Goal: Information Seeking & Learning: Learn about a topic

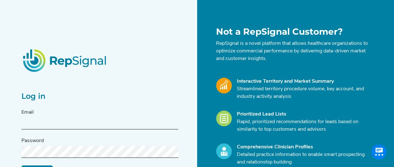
click at [99, 123] on input "text" at bounding box center [99, 123] width 157 height 12
type input "[EMAIL_ADDRESS][PERSON_NAME][DOMAIN_NAME]"
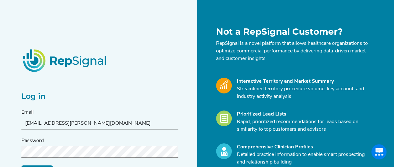
click at [92, 160] on form "Email [EMAIL_ADDRESS][PERSON_NAME][DOMAIN_NAME] Password Log in Reset My Passwo…" at bounding box center [99, 142] width 157 height 69
click at [97, 159] on form "Email [EMAIL_ADDRESS][PERSON_NAME][DOMAIN_NAME] Password Log in Reset My Passwo…" at bounding box center [99, 142] width 157 height 69
click at [198, 110] on div "Not a RepSignal Customer? RepSignal is a novel platform that allows healthcare …" at bounding box center [286, 124] width 179 height 197
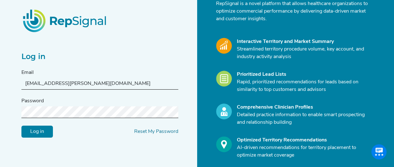
scroll to position [42, 0]
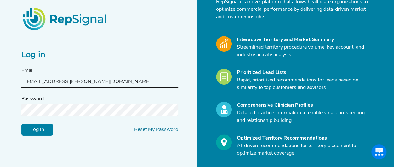
click at [46, 126] on input "Log in" at bounding box center [36, 129] width 31 height 12
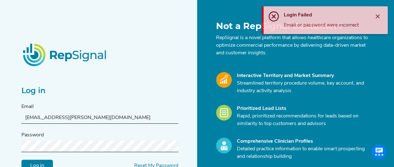
scroll to position [0, 0]
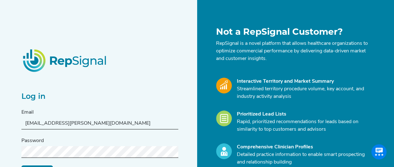
click at [0, 142] on html "Log in Email cat.l.cappelletti@Medtronic.com Password Log in Reset My Password …" at bounding box center [197, 125] width 394 height 251
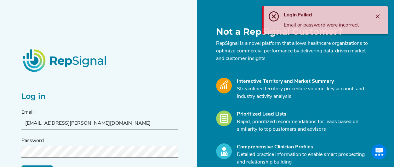
click at [100, 121] on input "[EMAIL_ADDRESS][PERSON_NAME][DOMAIN_NAME]" at bounding box center [99, 123] width 157 height 12
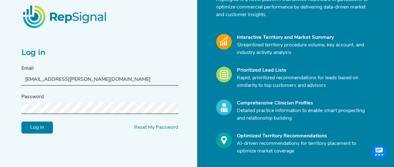
scroll to position [46, 0]
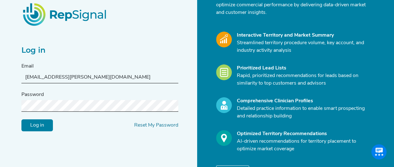
click at [0, 102] on html "Log in Email cat.l.cappelletti@Medtronic.com Password Log in Reset My Password …" at bounding box center [197, 79] width 394 height 251
click at [21, 119] on input "Log in" at bounding box center [36, 125] width 31 height 12
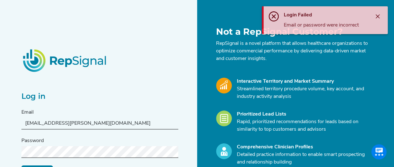
scroll to position [84, 0]
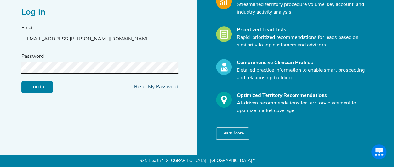
click at [159, 87] on link "Reset My Password" at bounding box center [156, 86] width 44 height 5
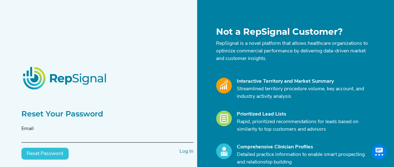
click at [112, 136] on input "text" at bounding box center [107, 137] width 172 height 12
type input "cat.l.cappelletti@medtronic.com"
click at [45, 152] on button "Reset Password" at bounding box center [44, 153] width 47 height 12
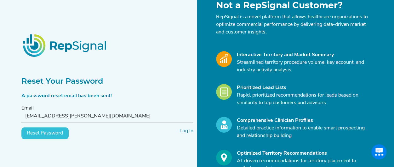
scroll to position [27, 5]
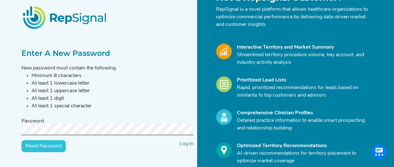
scroll to position [35, 0]
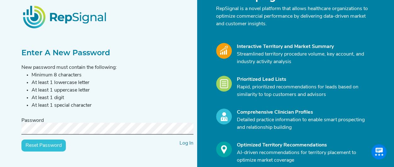
click at [21, 139] on input "Reset Password" at bounding box center [43, 145] width 44 height 12
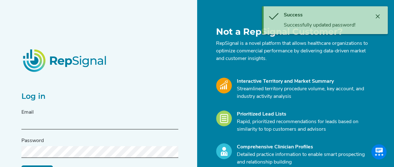
click at [118, 126] on input "text" at bounding box center [99, 123] width 157 height 12
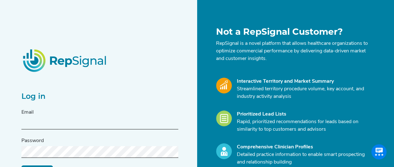
type input "[EMAIL_ADDRESS][PERSON_NAME][DOMAIN_NAME]"
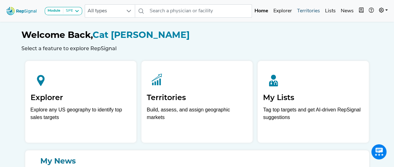
click at [314, 10] on link "Territories" at bounding box center [308, 11] width 28 height 13
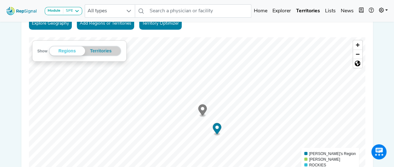
scroll to position [40, 0]
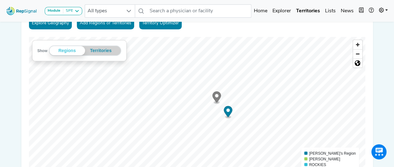
click at [166, 24] on link "Territory Optimizer" at bounding box center [160, 23] width 43 height 12
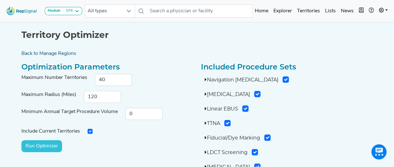
click at [54, 52] on link "Back to Manage Regions" at bounding box center [197, 54] width 359 height 8
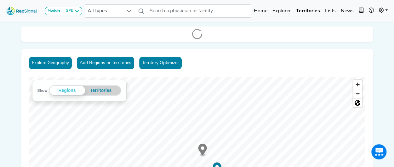
click at [63, 63] on button "Explore Geography" at bounding box center [50, 63] width 43 height 12
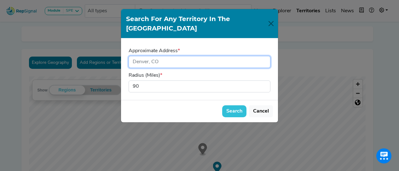
click at [209, 56] on input "input" at bounding box center [199, 62] width 142 height 12
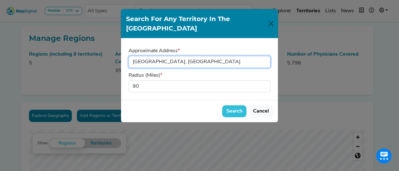
type input "[GEOGRAPHIC_DATA], [GEOGRAPHIC_DATA]"
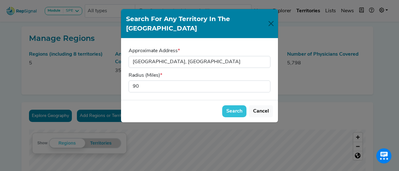
click at [230, 105] on button "Search" at bounding box center [234, 111] width 24 height 12
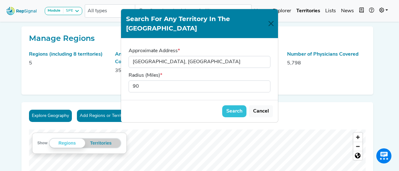
click at [270, 15] on link "Home" at bounding box center [260, 11] width 19 height 13
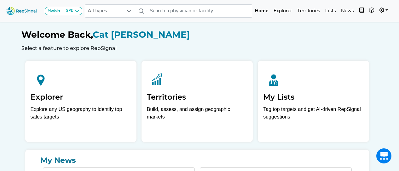
click at [259, 44] on div "Welcome Back, Cat [PERSON_NAME] Select a feature to explore RepSignal" at bounding box center [196, 41] width 351 height 22
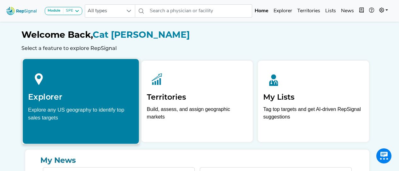
click at [58, 121] on div "Explore any US geography to identify top sales targets" at bounding box center [80, 114] width 105 height 16
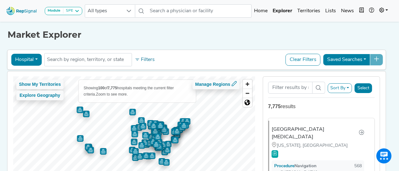
click at [77, 139] on img "Map marker" at bounding box center [80, 138] width 7 height 7
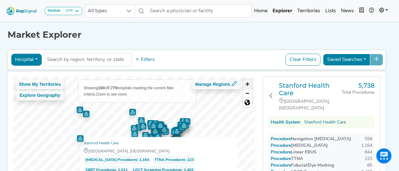
click at [248, 85] on span "Zoom in" at bounding box center [247, 84] width 9 height 9
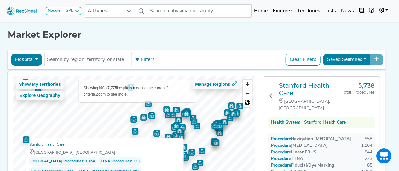
drag, startPoint x: 248, startPoint y: 85, endPoint x: 140, endPoint y: 117, distance: 113.0
click at [140, 117] on div "Show My Territories Explore Geography Showing 100 of 7,775 hospitals meeting th…" at bounding box center [134, 141] width 242 height 128
click at [55, 100] on div "Show My Territories Explore Geography" at bounding box center [40, 91] width 48 height 22
click at [55, 95] on button "Explore Geography" at bounding box center [40, 96] width 48 height 10
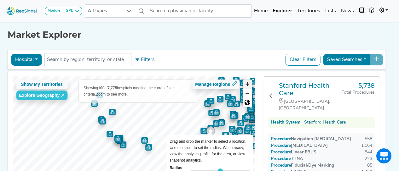
click at [249, 83] on span "Zoom in" at bounding box center [247, 84] width 9 height 9
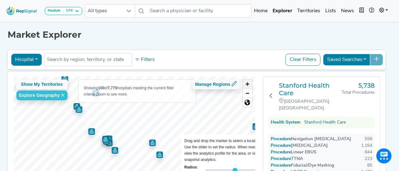
click at [249, 83] on span "Zoom in" at bounding box center [247, 84] width 9 height 9
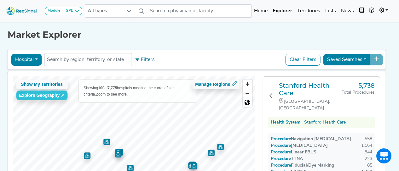
click at [123, 166] on html "Module SPE [MEDICAL_DATA] Disposable Bronchoscope SBRT SPE TTNA [MEDICAL_DATA] …" at bounding box center [199, 119] width 399 height 238
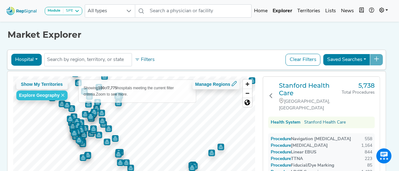
click at [99, 134] on img "Map marker" at bounding box center [98, 135] width 7 height 7
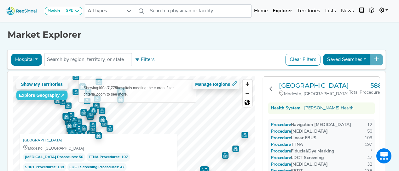
click at [105, 122] on img "Map marker" at bounding box center [102, 120] width 7 height 7
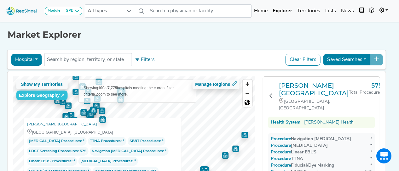
click at [101, 110] on img "Map marker" at bounding box center [102, 111] width 7 height 7
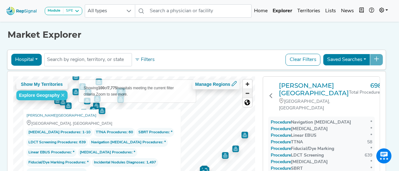
click at [249, 94] on span "Zoom out" at bounding box center [247, 93] width 9 height 9
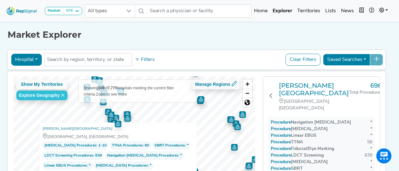
click at [115, 115] on img "Map marker" at bounding box center [115, 118] width 7 height 7
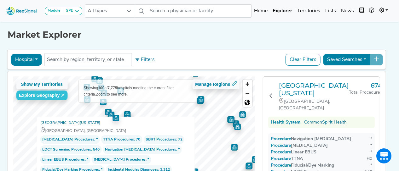
click at [105, 103] on img "Map marker" at bounding box center [103, 102] width 7 height 7
click at [57, 67] on div "Hospital Physician Hospital ASC Office Health System No results found Filters C…" at bounding box center [196, 129] width 379 height 162
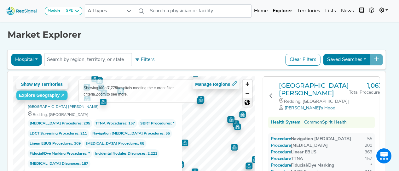
click at [248, 100] on span "Reset bearing to north" at bounding box center [247, 102] width 9 height 9
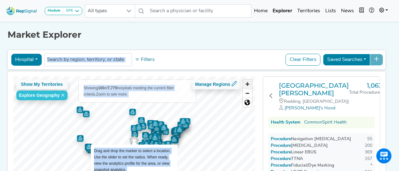
click at [249, 83] on span "Zoom in" at bounding box center [247, 84] width 9 height 9
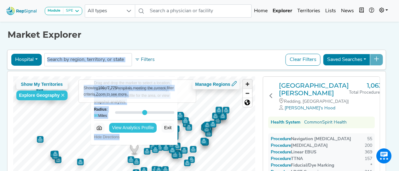
click at [249, 83] on span "Zoom in" at bounding box center [247, 84] width 9 height 9
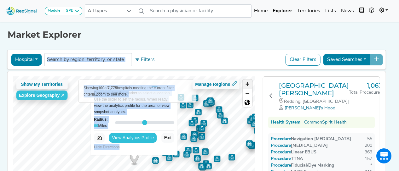
click at [249, 83] on span "Zoom in" at bounding box center [247, 84] width 9 height 9
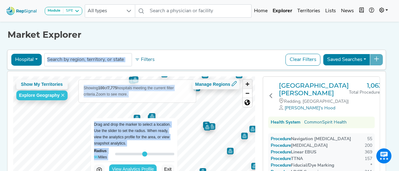
click at [249, 83] on span "Zoom in" at bounding box center [247, 84] width 9 height 9
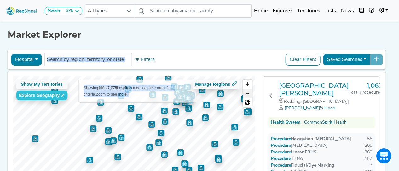
click at [245, 94] on span "Zoom out" at bounding box center [247, 93] width 9 height 9
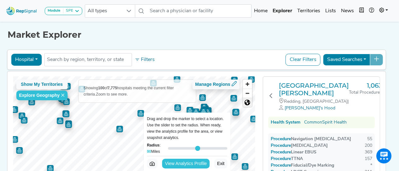
click at [247, 100] on span "Reset bearing to north" at bounding box center [247, 102] width 9 height 9
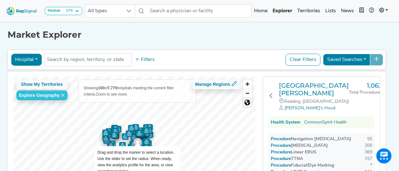
click at [250, 102] on span "Reset bearing to north" at bounding box center [247, 102] width 9 height 9
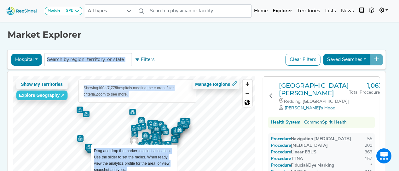
click at [79, 139] on img "Map marker" at bounding box center [80, 138] width 7 height 7
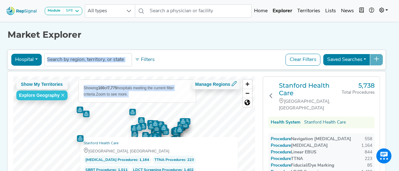
click at [81, 135] on img "Map marker" at bounding box center [80, 138] width 7 height 7
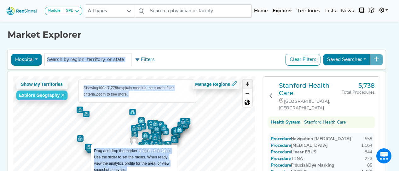
click at [245, 85] on span "Zoom in" at bounding box center [247, 84] width 9 height 9
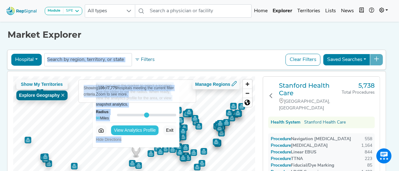
click at [67, 95] on button "Explore Geography" at bounding box center [41, 96] width 51 height 10
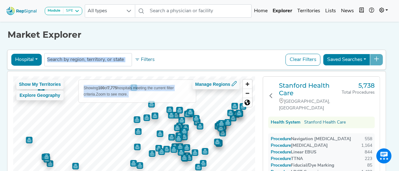
click at [57, 67] on div "Hospital Physician Hospital ASC Office Health System No results found Filters C…" at bounding box center [196, 60] width 379 height 20
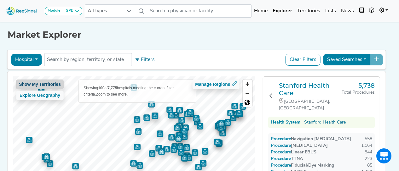
click at [24, 84] on button "Show My Territories" at bounding box center [40, 85] width 48 height 10
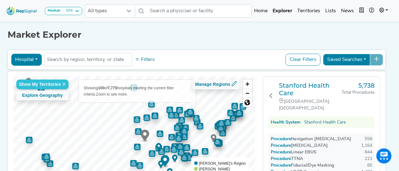
click at [30, 138] on img "Map marker" at bounding box center [29, 140] width 7 height 7
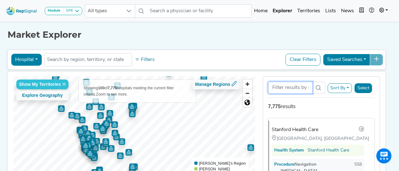
click at [298, 83] on input "Search Term" at bounding box center [290, 88] width 44 height 12
click at [316, 88] on icon at bounding box center [318, 87] width 5 height 5
click at [106, 141] on img "Map marker" at bounding box center [105, 142] width 7 height 7
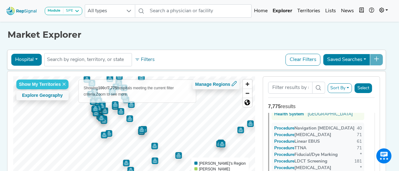
click at [153, 146] on img "Map marker" at bounding box center [154, 146] width 7 height 7
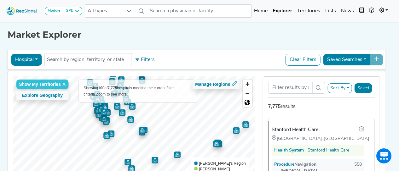
click at [143, 133] on img "Map marker" at bounding box center [142, 130] width 7 height 7
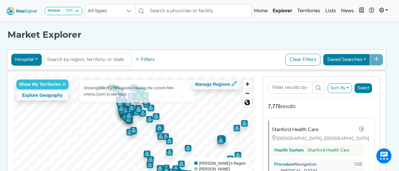
scroll to position [0, 0]
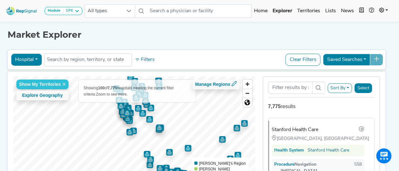
click at [162, 128] on img "Map marker" at bounding box center [159, 128] width 7 height 7
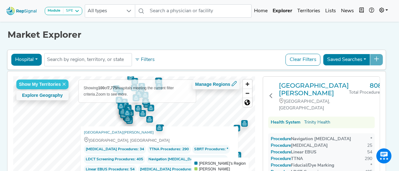
click at [148, 110] on img "Map marker" at bounding box center [150, 108] width 7 height 7
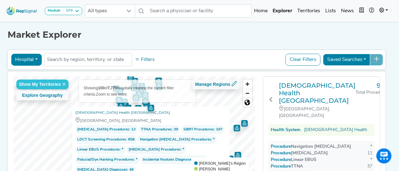
click at [148, 110] on img "Map marker" at bounding box center [150, 108] width 7 height 7
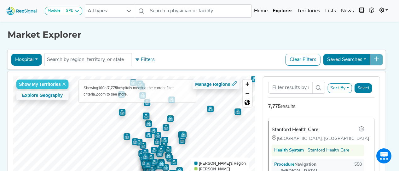
click at [154, 128] on img "Map marker" at bounding box center [153, 131] width 7 height 7
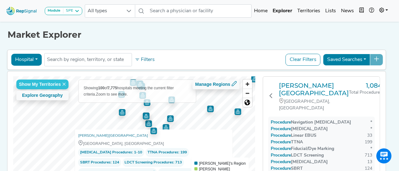
click at [149, 121] on img "Map marker" at bounding box center [148, 124] width 7 height 7
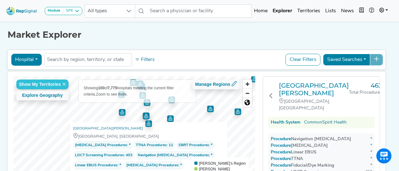
click at [172, 120] on img "Map marker" at bounding box center [170, 119] width 7 height 7
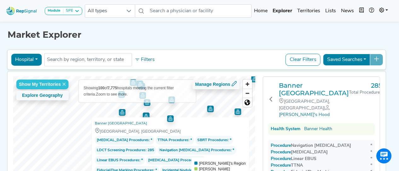
click at [122, 111] on img "Map marker" at bounding box center [122, 112] width 7 height 7
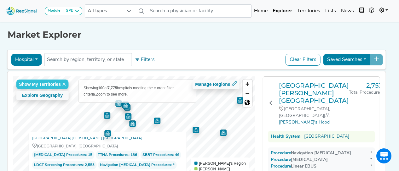
drag, startPoint x: 122, startPoint y: 111, endPoint x: 108, endPoint y: 133, distance: 25.6
click at [108, 133] on img "Map marker" at bounding box center [107, 133] width 7 height 7
click at [129, 121] on img "Map marker" at bounding box center [132, 124] width 7 height 7
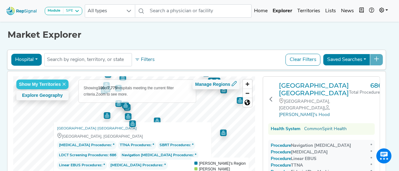
click at [129, 120] on img "Map marker" at bounding box center [132, 123] width 7 height 7
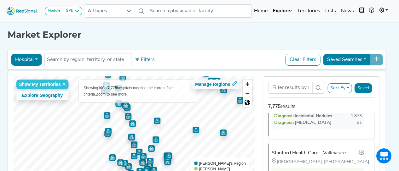
click at [158, 122] on img "Map marker" at bounding box center [157, 121] width 7 height 7
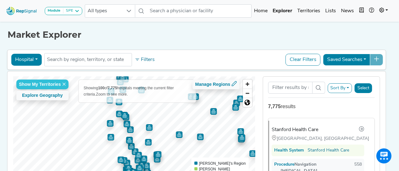
click at [142, 162] on img "Map marker" at bounding box center [141, 165] width 7 height 7
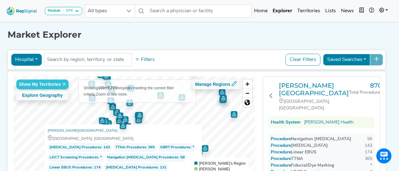
drag, startPoint x: 142, startPoint y: 162, endPoint x: 122, endPoint y: 119, distance: 46.8
click at [122, 123] on img "Map marker" at bounding box center [122, 126] width 7 height 7
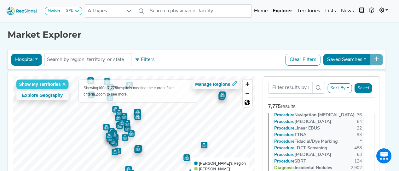
scroll to position [6886, 0]
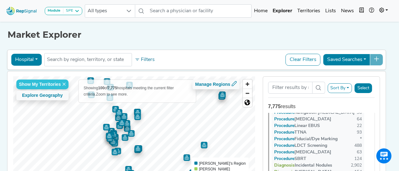
click at [135, 114] on img "Map marker" at bounding box center [137, 117] width 7 height 7
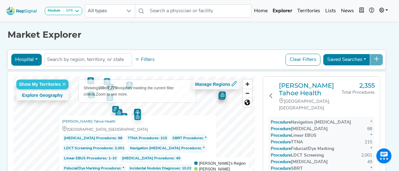
click at [135, 77] on div at bounding box center [134, 77] width 242 height 0
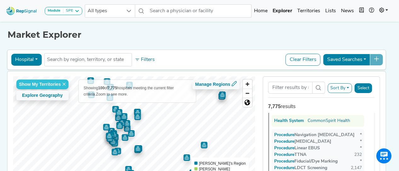
scroll to position [1252, 0]
click at [135, 111] on img "Map marker" at bounding box center [137, 112] width 7 height 7
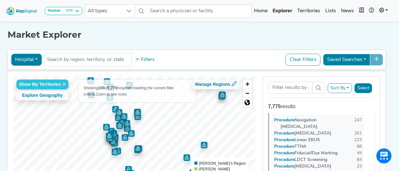
scroll to position [6135, 0]
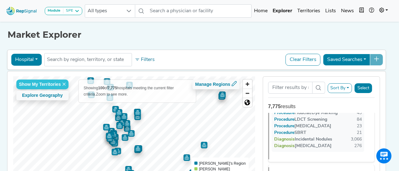
click at [139, 117] on img "Map marker" at bounding box center [137, 115] width 9 height 9
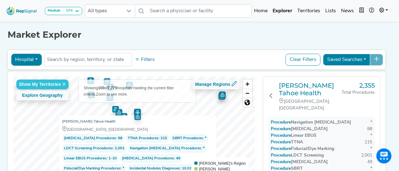
click at [86, 121] on link "[PERSON_NAME] Tahoe Health" at bounding box center [89, 122] width 54 height 6
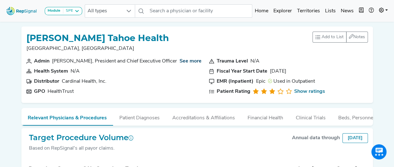
click at [179, 63] on link "See more" at bounding box center [190, 61] width 22 height 5
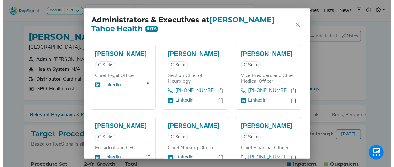
scroll to position [35, 0]
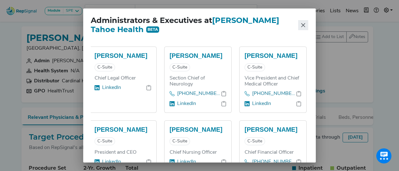
click at [305, 26] on icon "Close" at bounding box center [302, 25] width 5 height 5
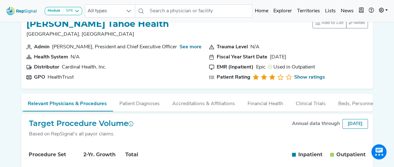
scroll to position [0, 3]
